Goal: Task Accomplishment & Management: Complete application form

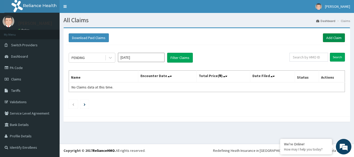
click at [332, 37] on link "Add Claim" at bounding box center [334, 37] width 22 height 9
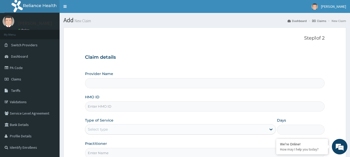
type input "LADE HOSPITAL"
click at [155, 107] on input "HMO ID" at bounding box center [205, 107] width 240 height 10
type input "SRH/10160/A"
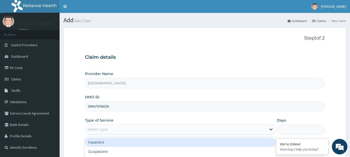
click at [130, 133] on div "Select type" at bounding box center [175, 129] width 181 height 8
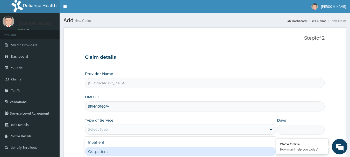
click at [117, 150] on div "Outpatient" at bounding box center [180, 151] width 191 height 9
type input "1"
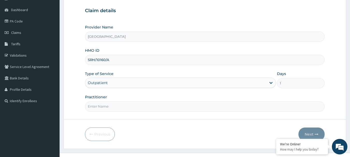
scroll to position [56, 0]
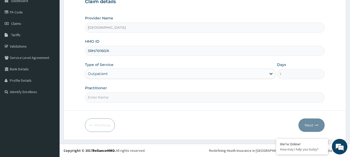
click at [226, 102] on input "Practitioner" at bounding box center [205, 98] width 240 height 10
type input "Dr Onafujabi"
click at [305, 124] on button "Next" at bounding box center [312, 125] width 26 height 13
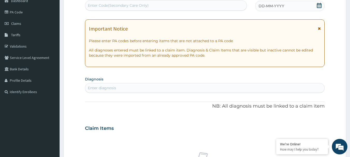
click at [174, 8] on div "Enter Code(Secondary Care Only)" at bounding box center [166, 5] width 162 height 8
type input "PA/3C2A2A"
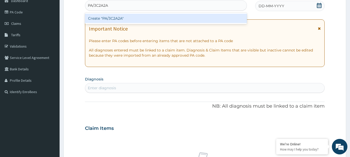
click at [113, 19] on div "Create "PA/3C2A2A"" at bounding box center [166, 18] width 162 height 9
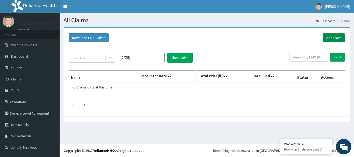
click at [336, 38] on link "Add Claim" at bounding box center [334, 37] width 22 height 9
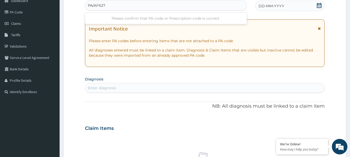
type input "PA/AF6273"
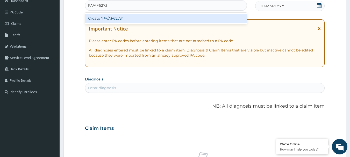
click at [112, 20] on div "Create "PA/AF6273"" at bounding box center [166, 18] width 162 height 9
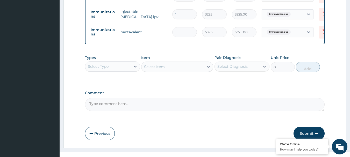
scroll to position [232, 0]
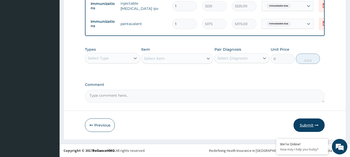
click at [309, 127] on button "Submit" at bounding box center [309, 125] width 31 height 13
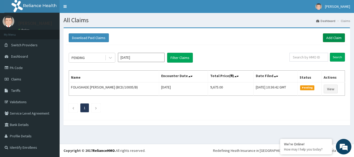
click at [339, 38] on link "Add Claim" at bounding box center [334, 37] width 22 height 9
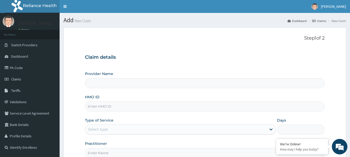
type input "LADE HOSPITAL"
click at [252, 109] on input "HMO ID" at bounding box center [205, 107] width 240 height 10
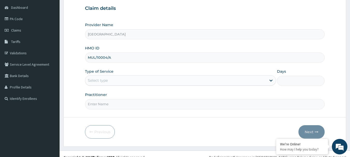
scroll to position [56, 0]
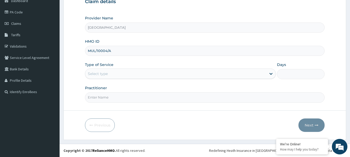
type input "MUL/10004/A"
click at [255, 75] on div "Select type" at bounding box center [175, 74] width 181 height 8
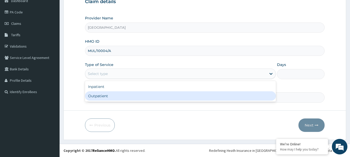
click at [221, 99] on div "Outpatient" at bounding box center [180, 96] width 191 height 9
type input "1"
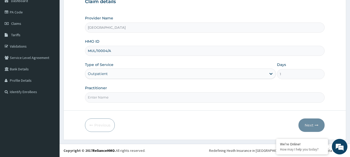
click at [209, 99] on input "Practitioner" at bounding box center [205, 98] width 240 height 10
type input "Dr [PERSON_NAME]"
click at [312, 125] on button "Next" at bounding box center [312, 125] width 26 height 13
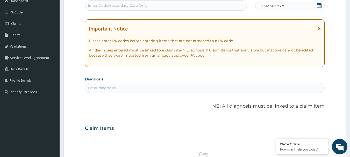
click at [194, 6] on div "Enter Code(Secondary Care Only)" at bounding box center [166, 5] width 162 height 8
type input "PA/87A368"
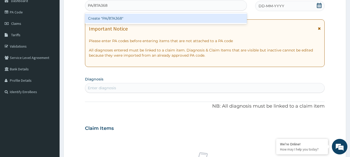
click at [113, 18] on div "Create "PA/87A368"" at bounding box center [166, 18] width 162 height 9
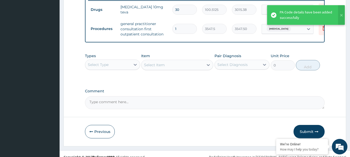
scroll to position [216, 0]
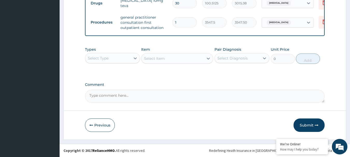
drag, startPoint x: 303, startPoint y: 127, endPoint x: 332, endPoint y: 117, distance: 30.4
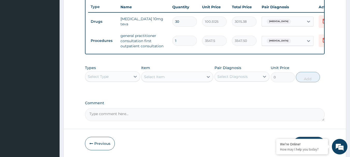
scroll to position [206, 0]
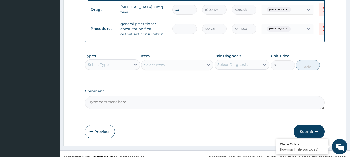
click at [310, 136] on button "Submit" at bounding box center [309, 131] width 31 height 13
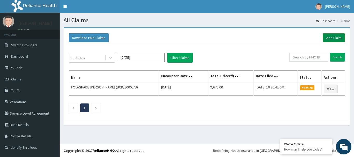
click at [336, 39] on link "Add Claim" at bounding box center [334, 37] width 22 height 9
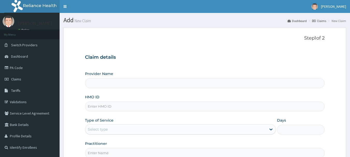
click at [125, 110] on input "HMO ID" at bounding box center [205, 107] width 240 height 10
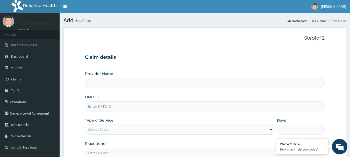
type input "[GEOGRAPHIC_DATA]"
type input "MUL/10004/A"
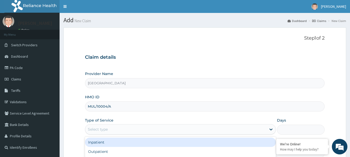
click at [147, 131] on div "Select type" at bounding box center [175, 129] width 181 height 8
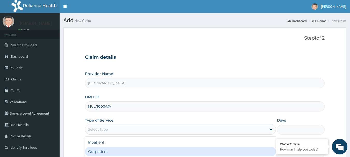
click at [134, 153] on div "Outpatient" at bounding box center [180, 151] width 191 height 9
type input "1"
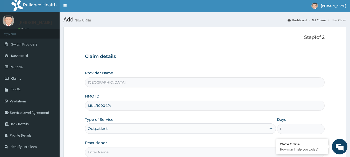
scroll to position [56, 0]
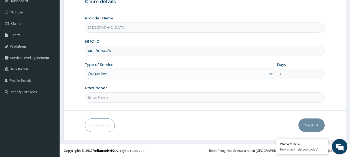
click at [224, 101] on input "Practitioner" at bounding box center [205, 98] width 240 height 10
type input "Dr Onafujabi"
click at [311, 123] on button "Next" at bounding box center [312, 125] width 26 height 13
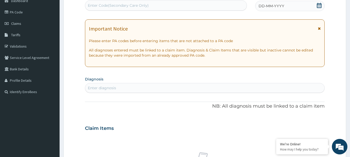
click at [163, 4] on div "Enter Code(Secondary Care Only)" at bounding box center [166, 5] width 162 height 8
type input "PA/73DD81"
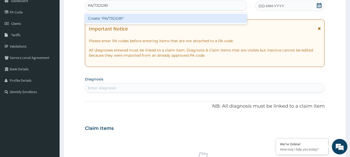
click at [111, 18] on div "Create "PA/73DD81"" at bounding box center [166, 18] width 162 height 9
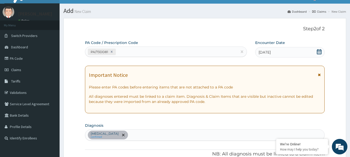
scroll to position [3, 0]
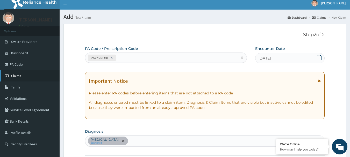
click at [21, 75] on span "Claims" at bounding box center [16, 76] width 10 height 5
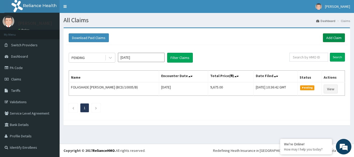
click at [338, 38] on link "Add Claim" at bounding box center [334, 37] width 22 height 9
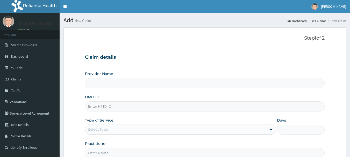
click at [142, 104] on input "HMO ID" at bounding box center [205, 107] width 240 height 10
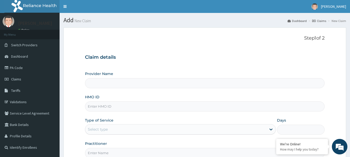
type input "[GEOGRAPHIC_DATA]"
type input "OKB/10197/A"
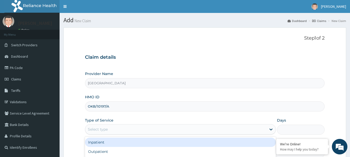
click at [141, 127] on div "Select type" at bounding box center [175, 129] width 181 height 8
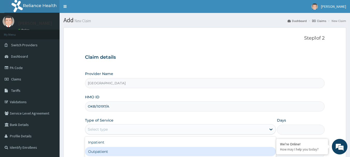
click at [121, 150] on div "Outpatient" at bounding box center [180, 151] width 191 height 9
type input "1"
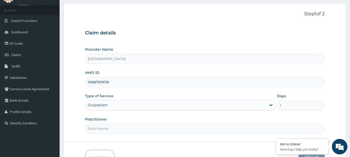
scroll to position [56, 0]
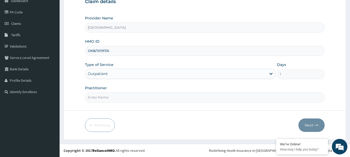
click at [177, 101] on input "Practitioner" at bounding box center [205, 98] width 240 height 10
type input "Dr Onafujabi"
click at [316, 128] on button "Next" at bounding box center [312, 125] width 26 height 13
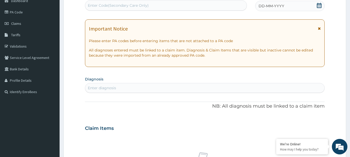
click at [202, 5] on div "Enter Code(Secondary Care Only)" at bounding box center [166, 5] width 162 height 8
type input "PA/CE4DE7"
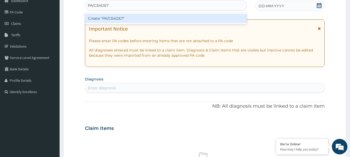
click at [120, 17] on div "Create "PA/CE4DE7"" at bounding box center [166, 18] width 162 height 9
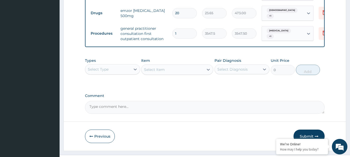
scroll to position [270, 0]
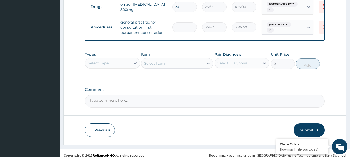
click at [307, 128] on button "Submit" at bounding box center [309, 130] width 31 height 13
